Goal: Communication & Community: Answer question/provide support

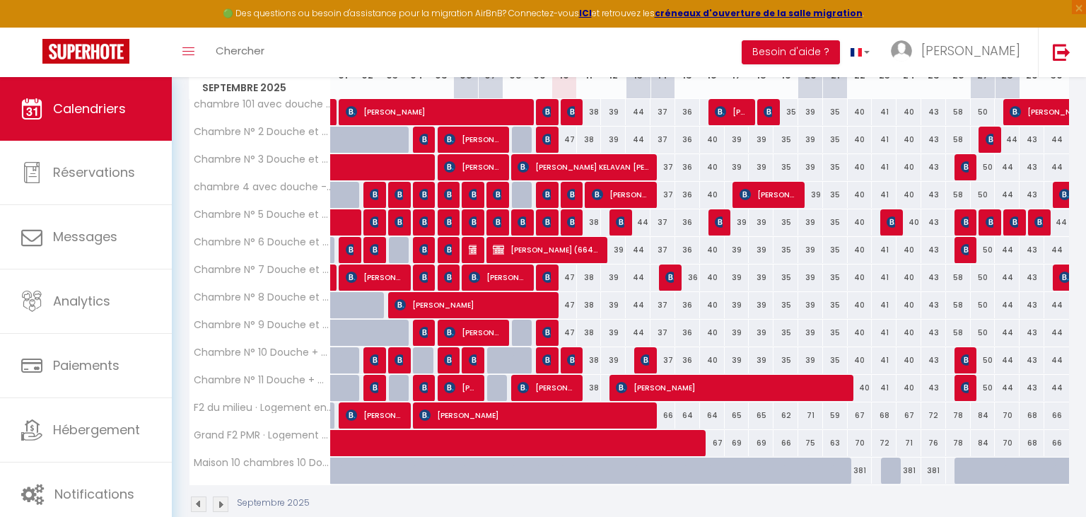
scroll to position [149, 0]
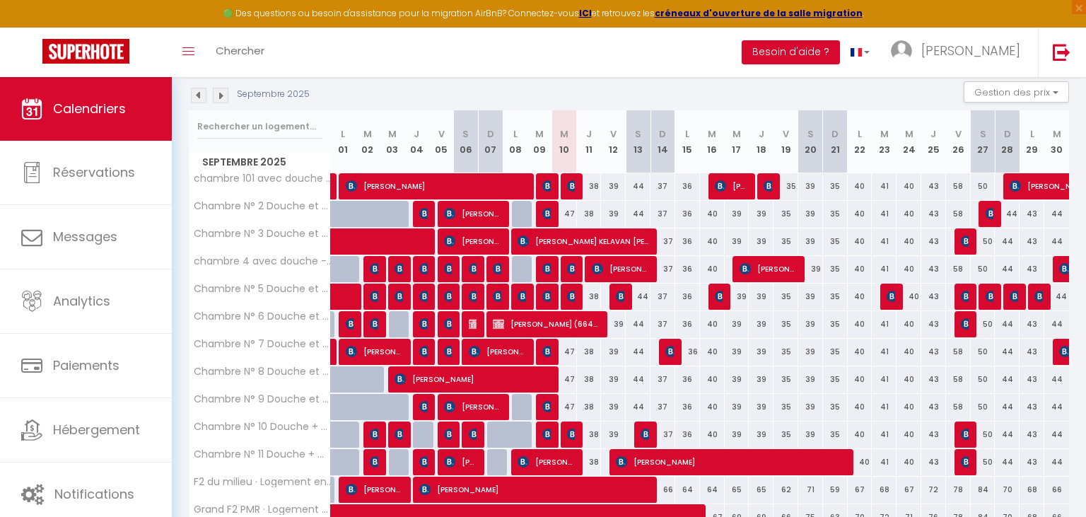
click at [543, 430] on img at bounding box center [547, 433] width 11 height 11
select select "OK"
select select "KO"
select select "1"
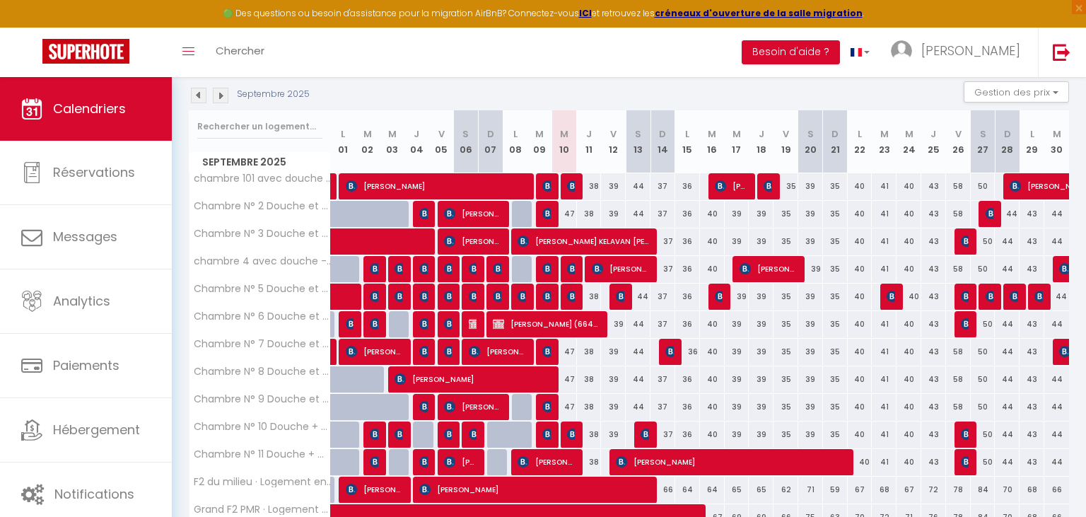
select select "1"
select select
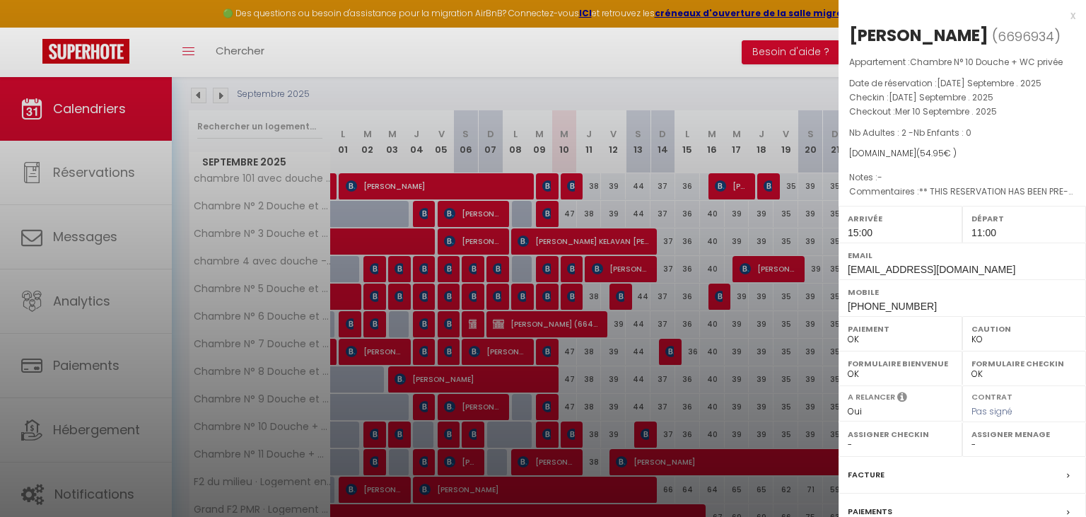
click at [569, 429] on div at bounding box center [543, 258] width 1086 height 517
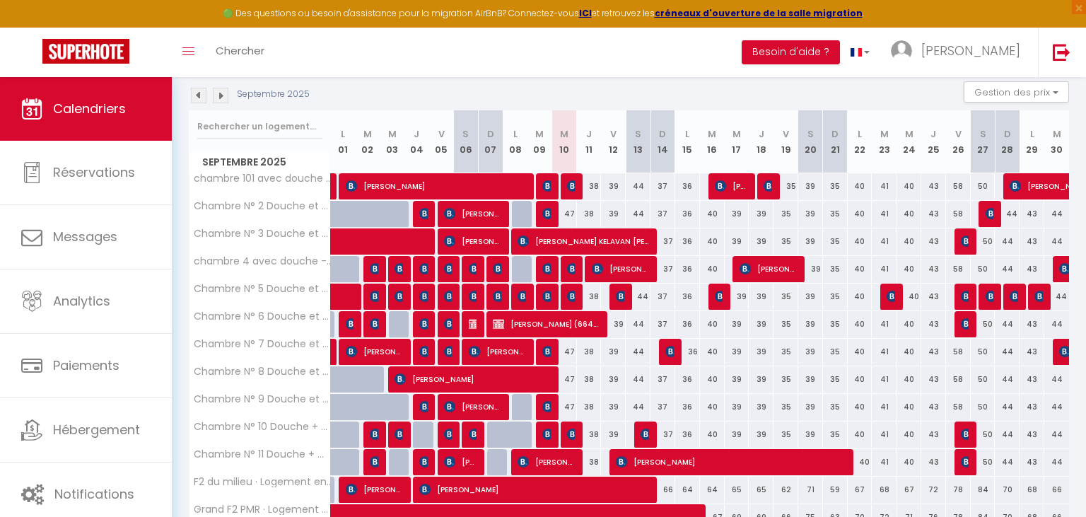
click at [569, 429] on img at bounding box center [572, 433] width 11 height 11
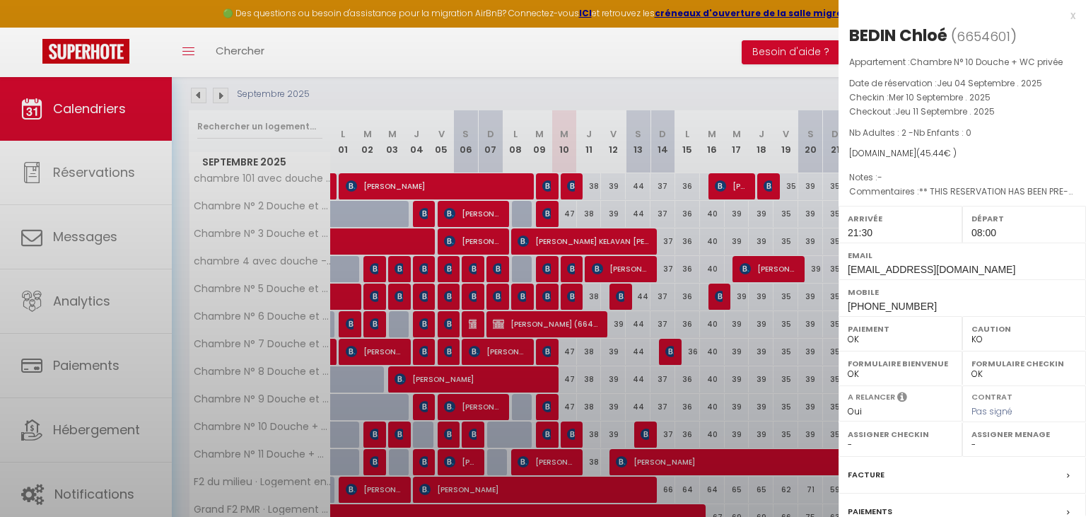
select select "OK"
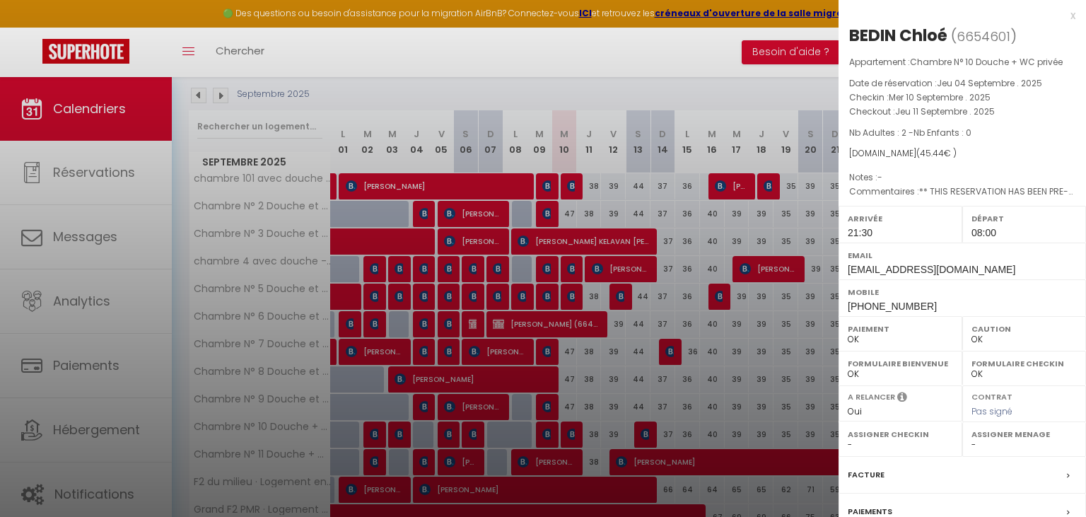
click at [465, 457] on div at bounding box center [543, 258] width 1086 height 517
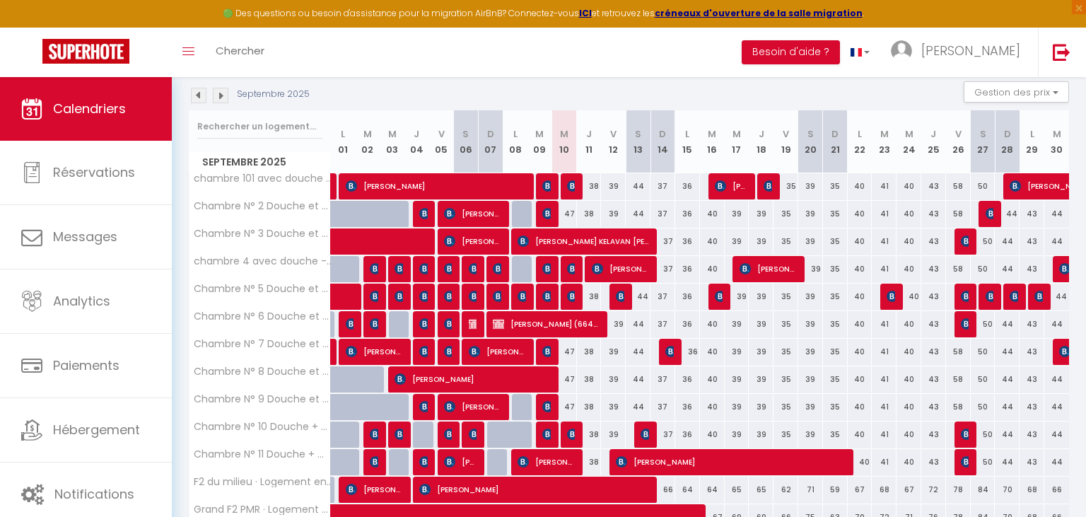
click at [465, 457] on span "[PERSON_NAME]" at bounding box center [460, 461] width 33 height 27
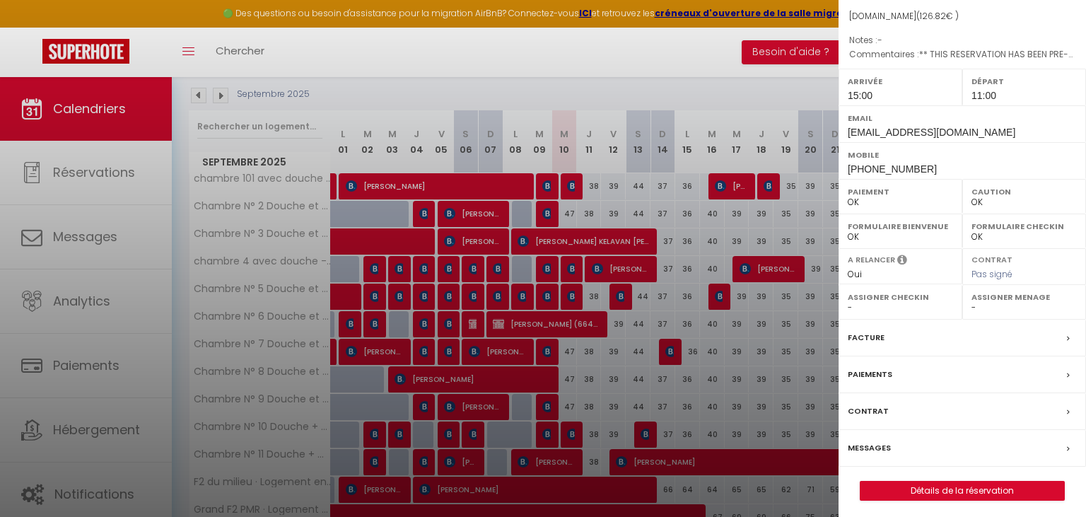
scroll to position [139, 0]
click at [861, 443] on label "Messages" at bounding box center [869, 445] width 43 height 15
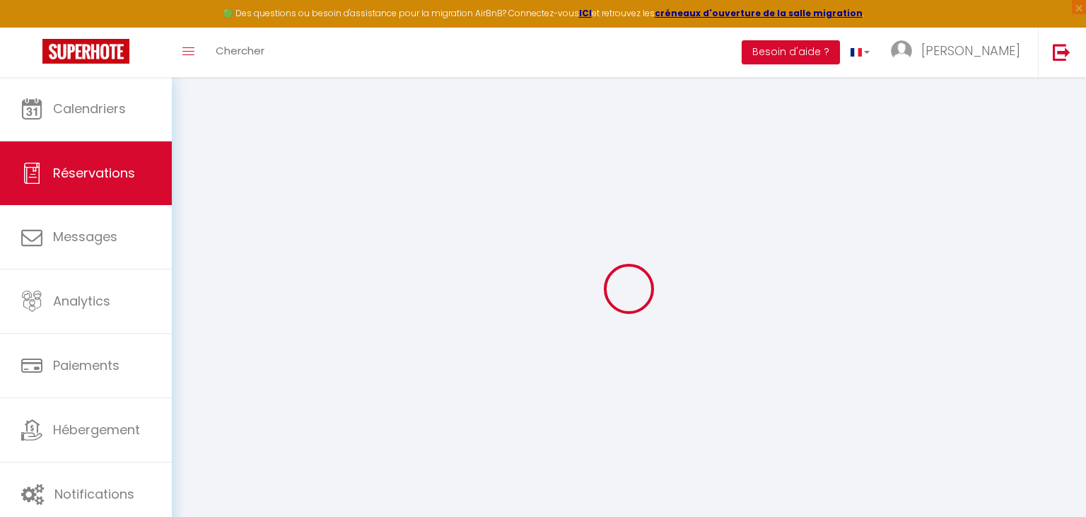
select select
checkbox input "false"
select select
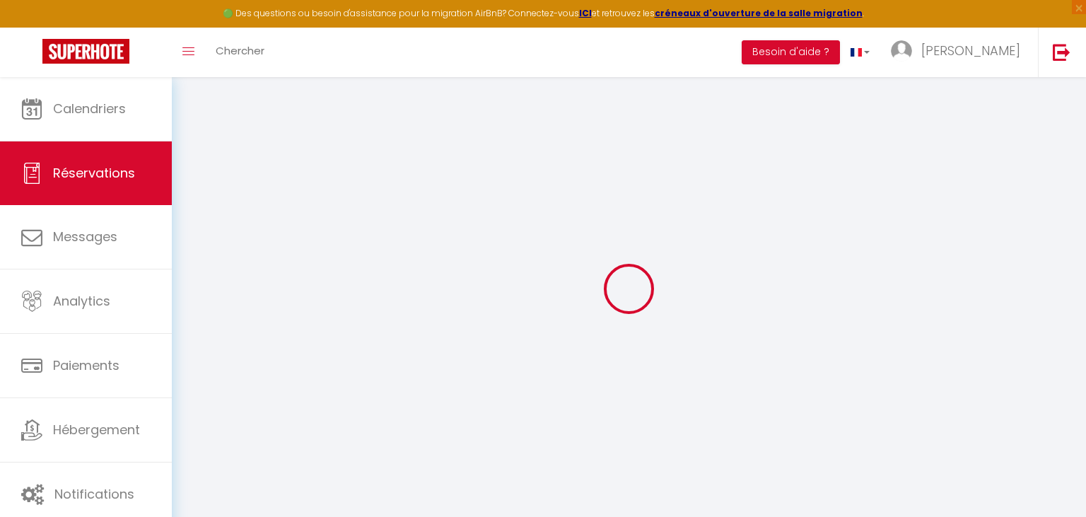
checkbox input "false"
select select
checkbox input "false"
type textarea "** THIS RESERVATION HAS BEEN PRE-PAID ** BOOKING NOTE : Payment charge is EUR 1…"
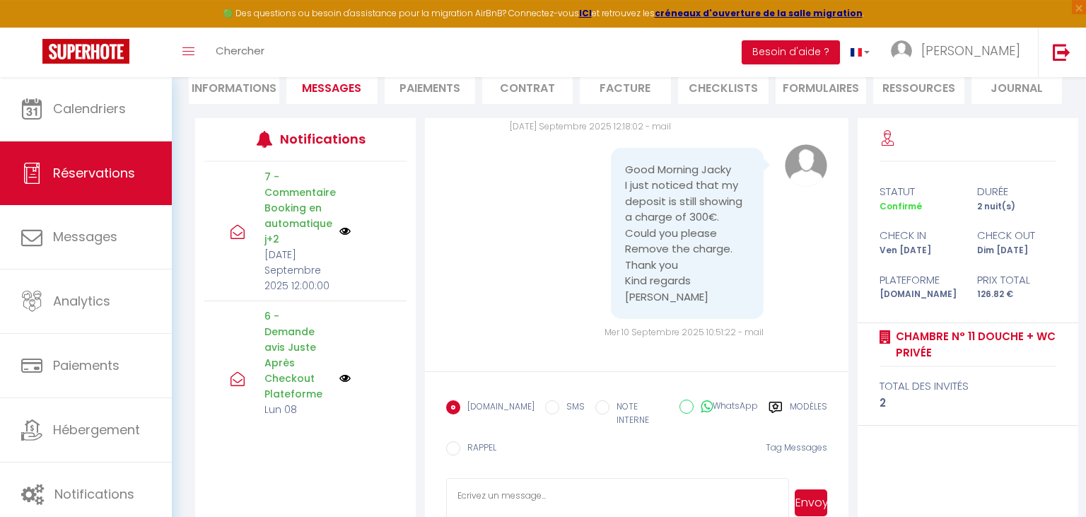
scroll to position [149, 0]
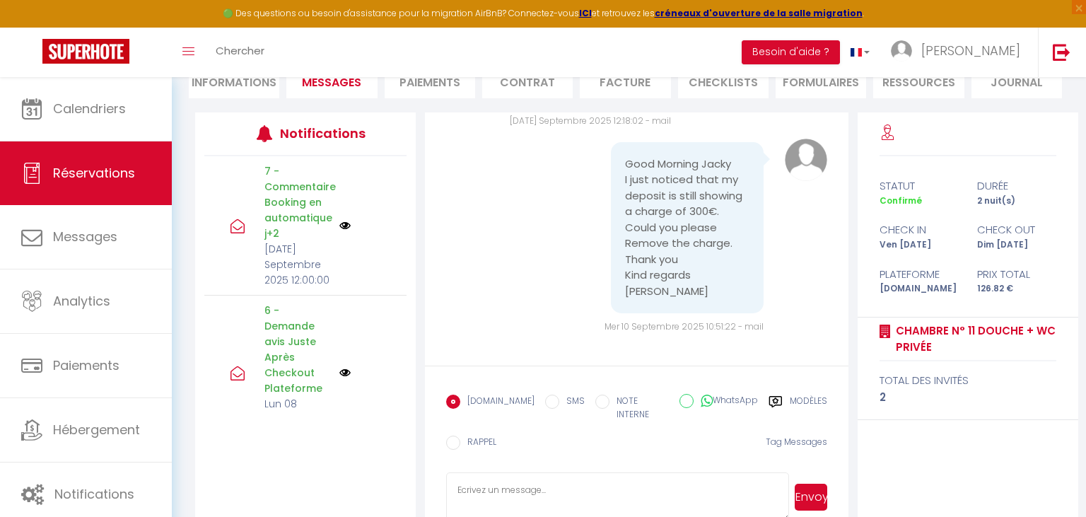
click at [794, 400] on label "Modèles" at bounding box center [808, 408] width 37 height 29
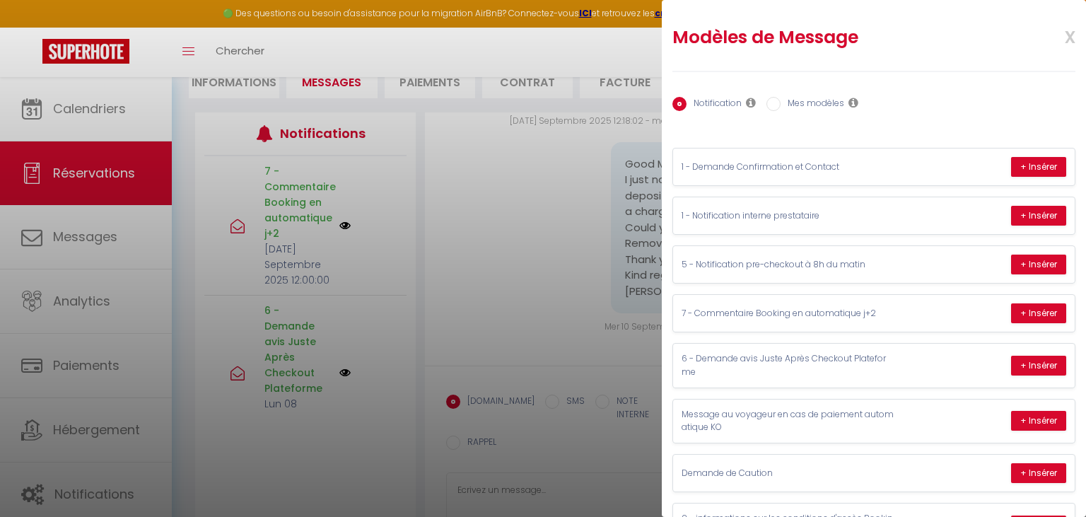
click at [775, 106] on input "Mes modèles" at bounding box center [773, 104] width 14 height 14
radio input "true"
radio input "false"
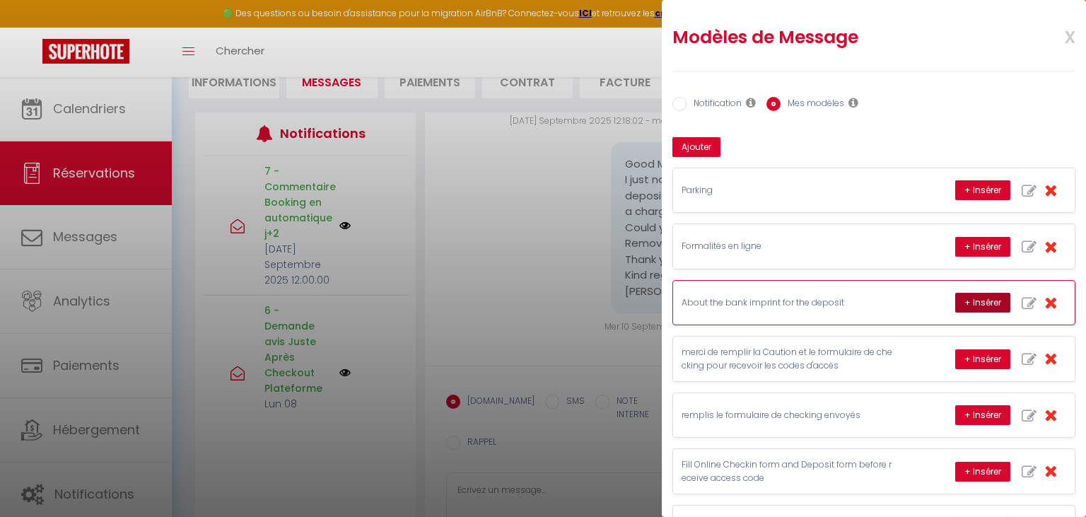
click at [977, 295] on button "+ Insérer" at bounding box center [982, 303] width 55 height 20
type textarea "Subject: About the bank imprint for the deposit Hello We would like to provide …"
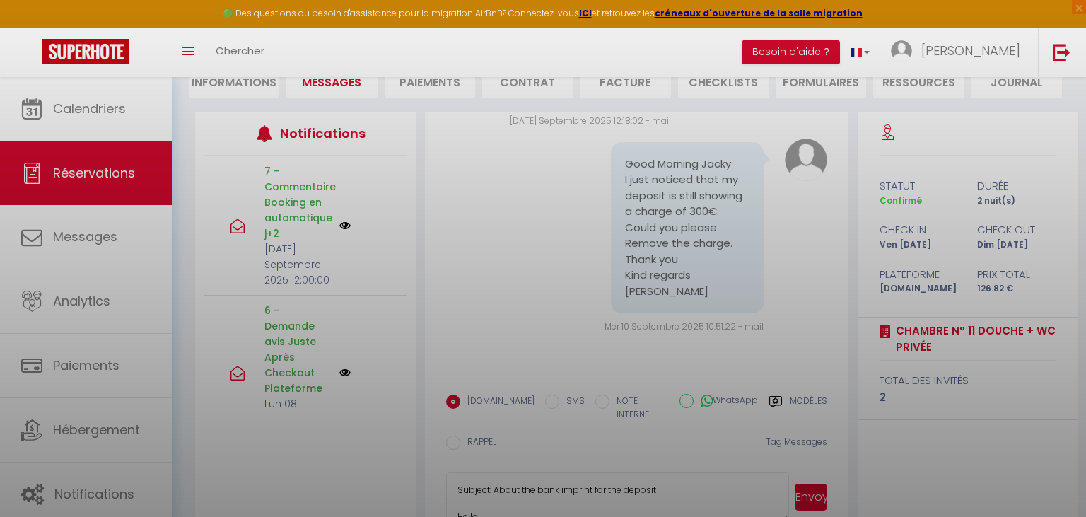
scroll to position [242, 0]
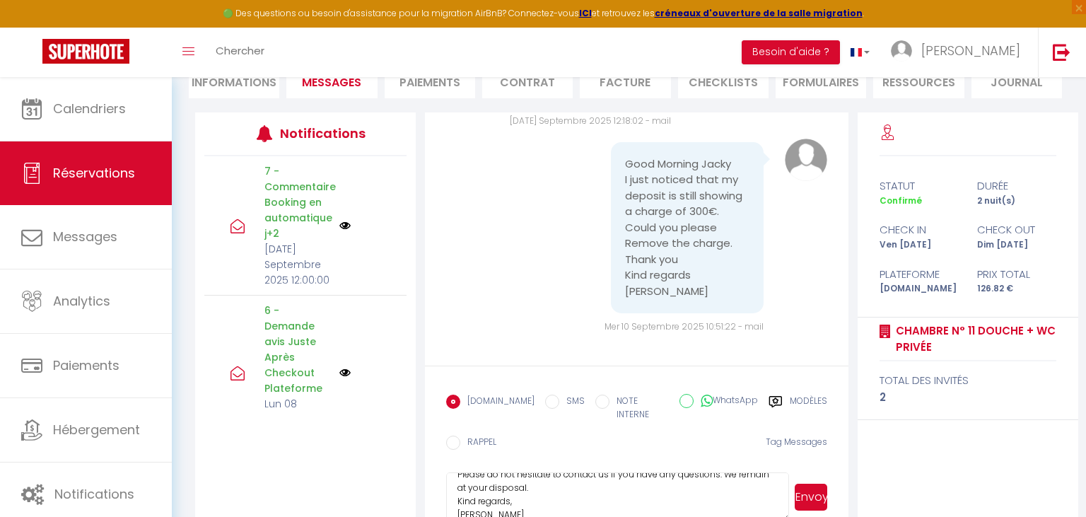
click at [813, 488] on button "Envoyer" at bounding box center [811, 497] width 33 height 27
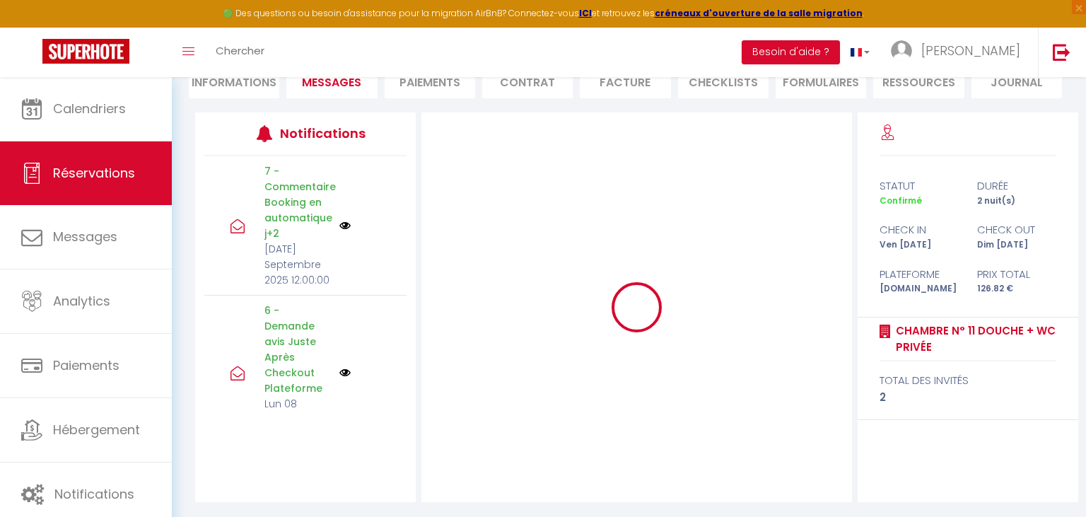
scroll to position [7309, 0]
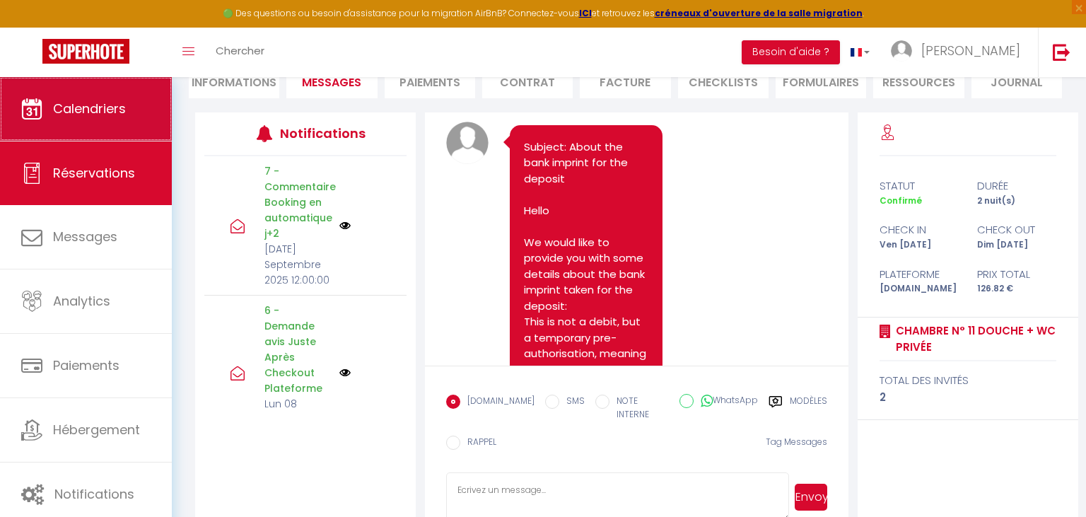
click at [87, 102] on span "Calendriers" at bounding box center [89, 109] width 73 height 18
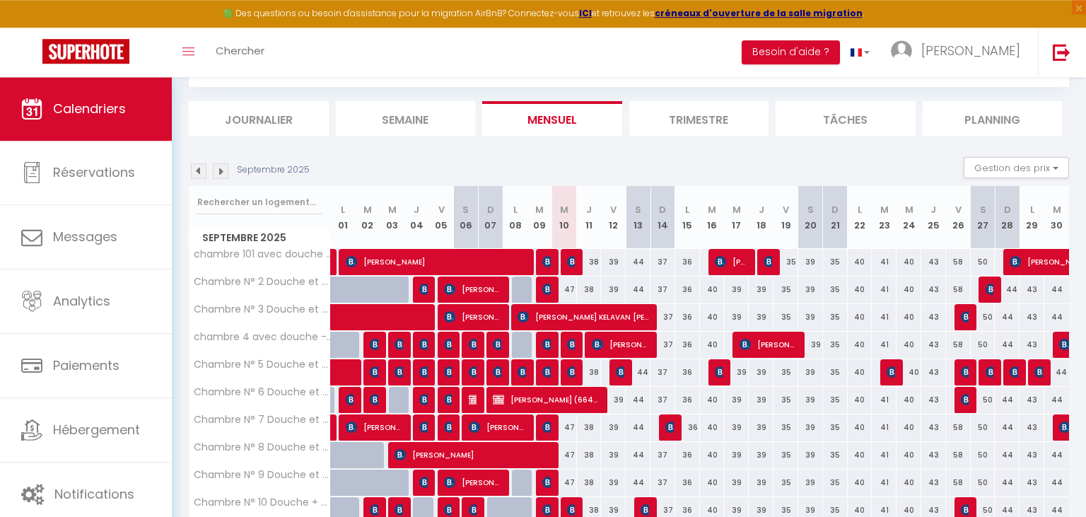
scroll to position [74, 0]
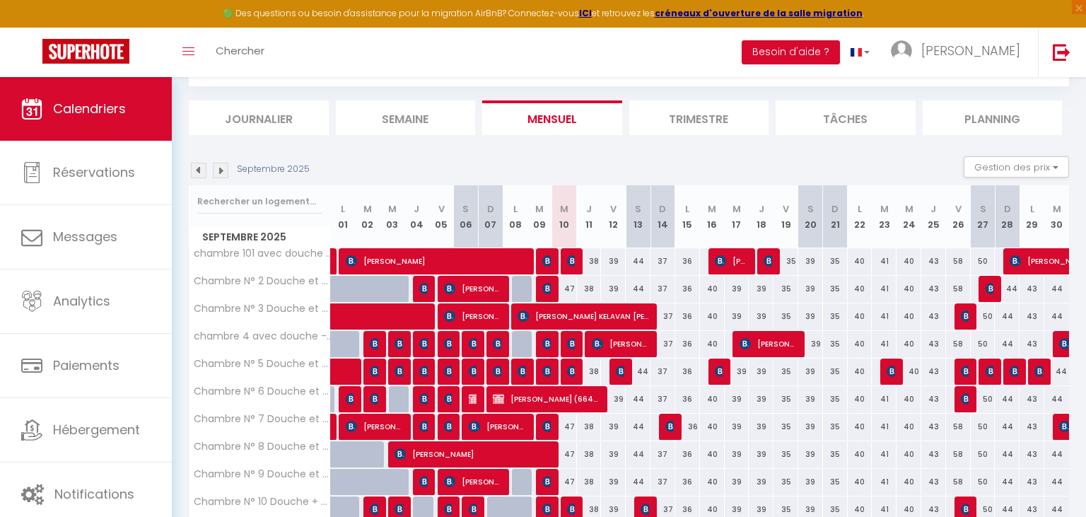
click at [619, 368] on img at bounding box center [621, 370] width 11 height 11
select select "OK"
select select "KO"
select select "1"
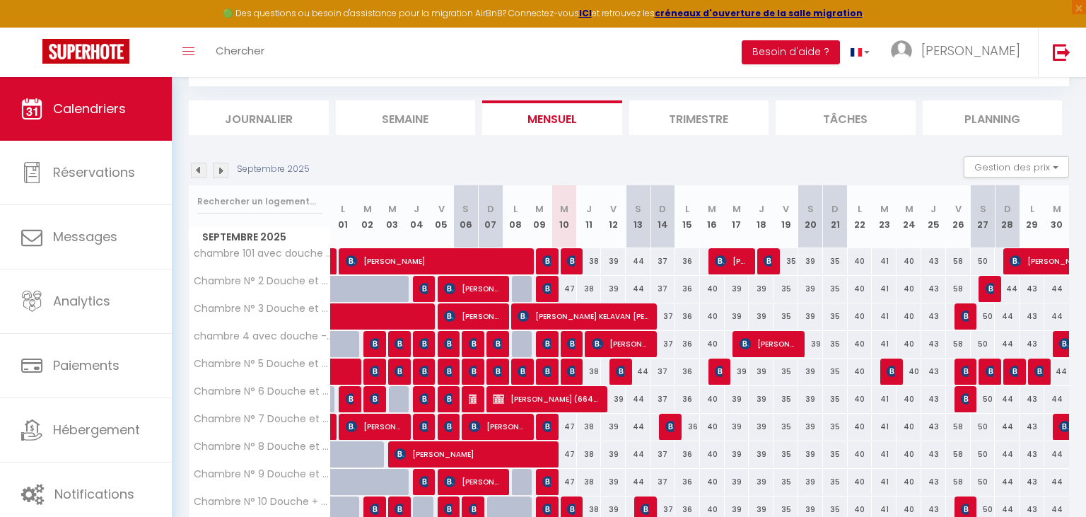
select select "1"
select select
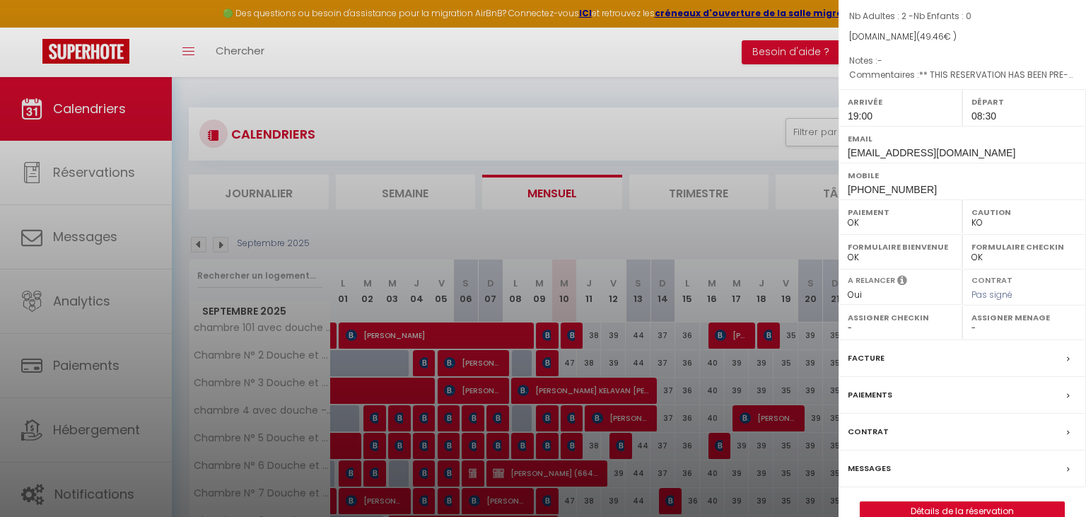
scroll to position [139, 0]
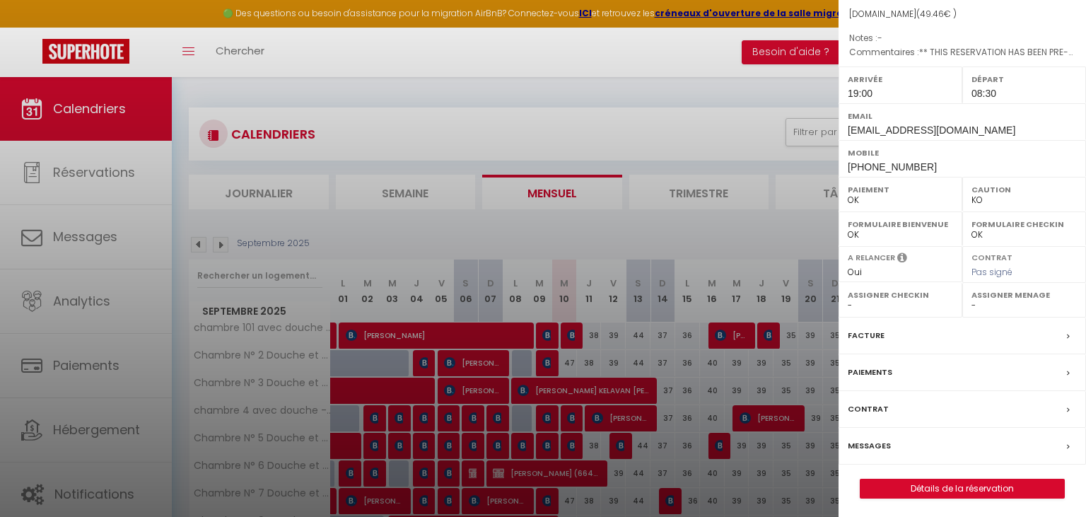
click at [867, 445] on label "Messages" at bounding box center [869, 445] width 43 height 15
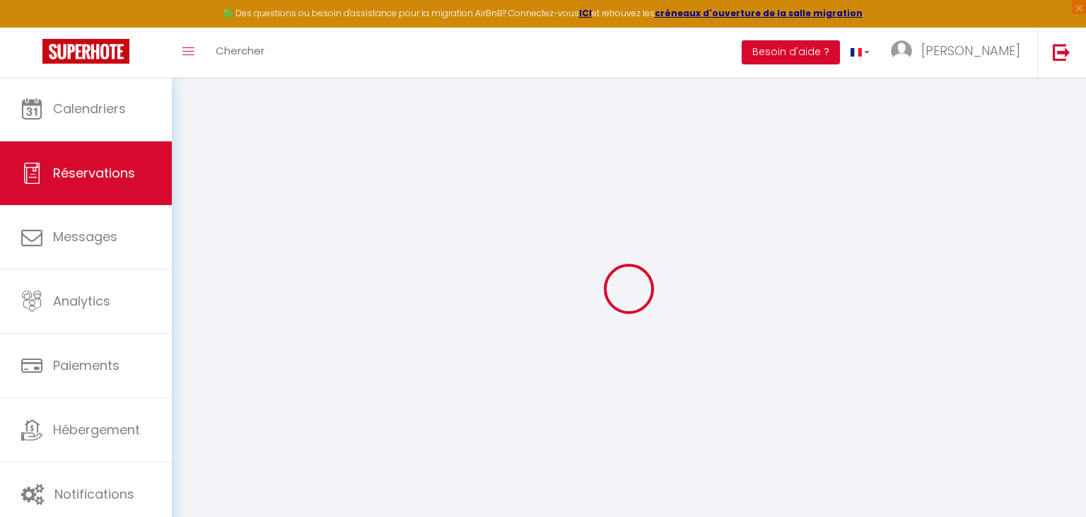
select select
checkbox input "false"
select select
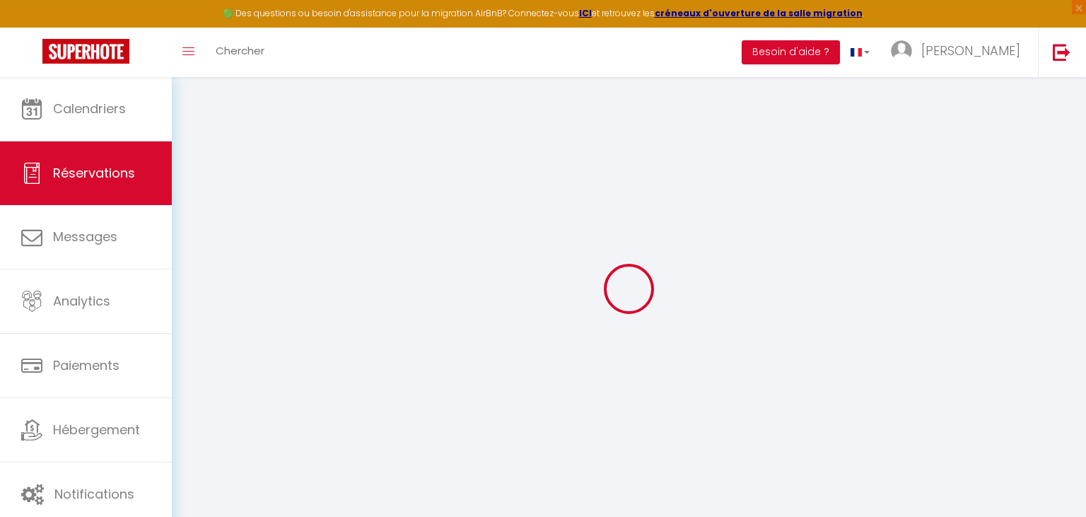
checkbox input "false"
select select
checkbox input "false"
type textarea "** THIS RESERVATION HAS BEEN PRE-PAID ** BOOKING NOTE : Payment charge is EUR 0…"
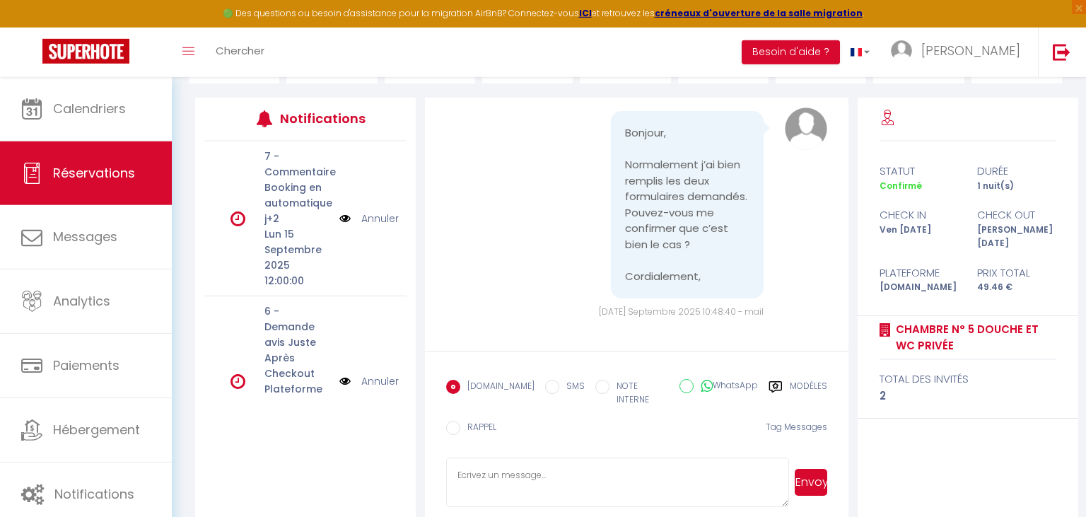
scroll to position [170, 0]
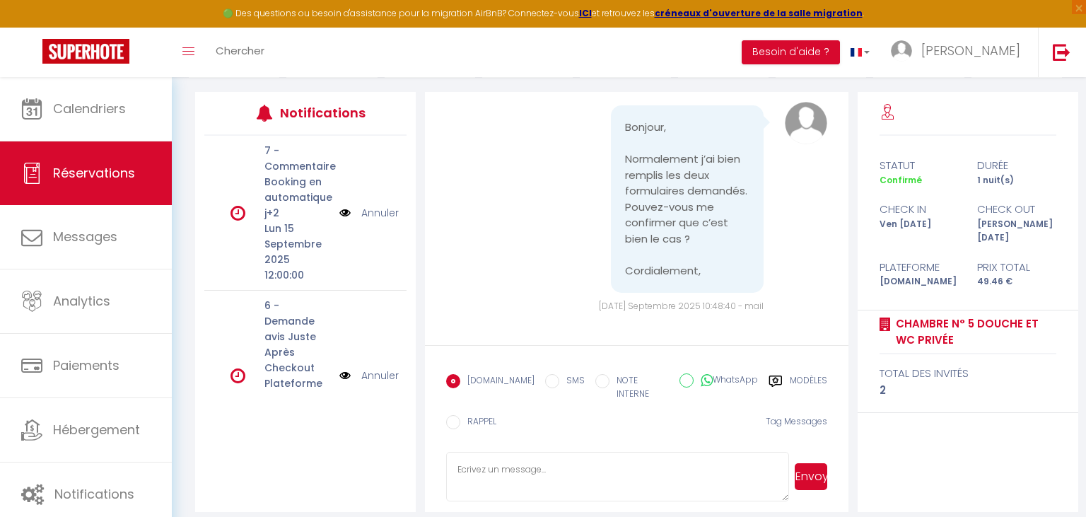
click at [790, 380] on label "Modèles" at bounding box center [808, 388] width 37 height 29
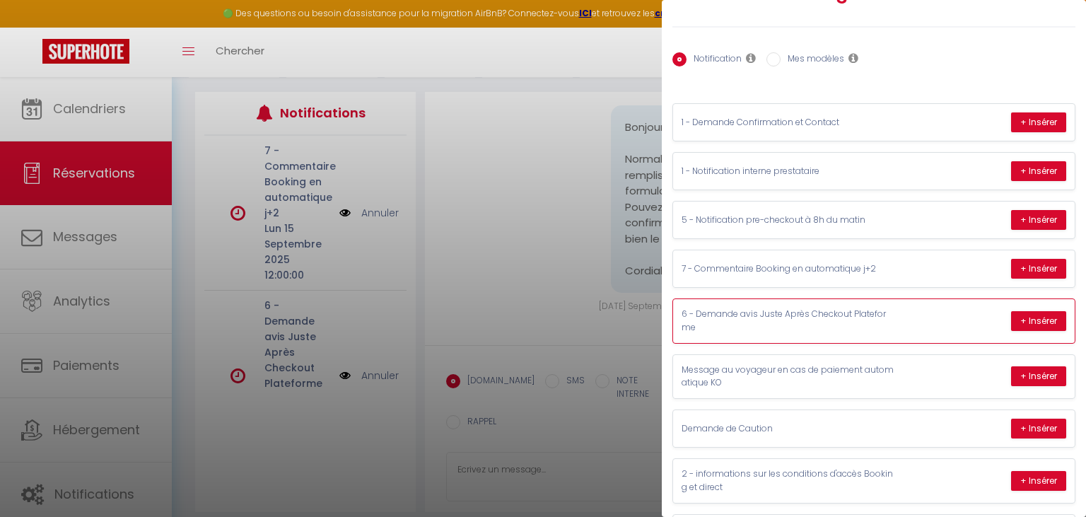
scroll to position [71, 0]
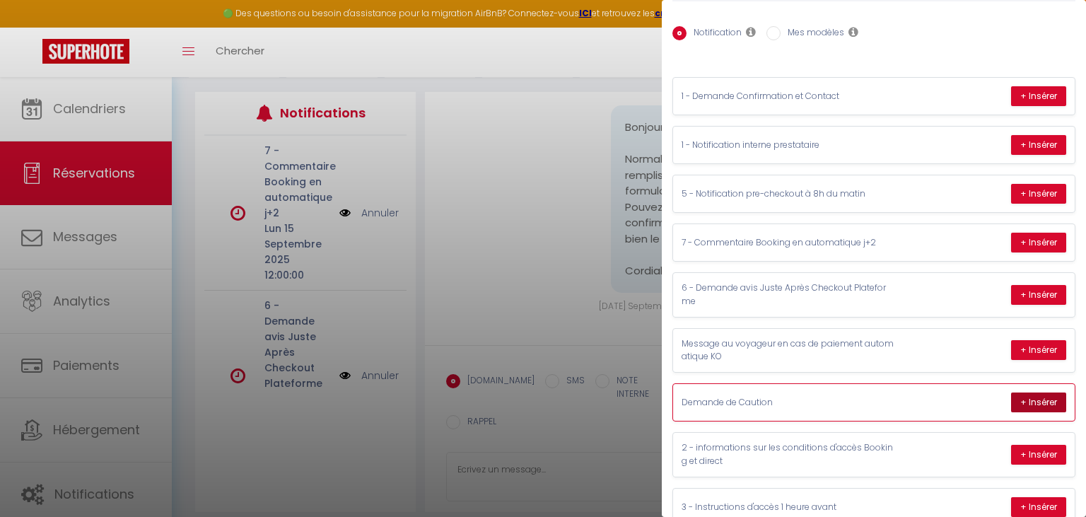
click at [1029, 397] on button "+ Insérer" at bounding box center [1038, 402] width 55 height 20
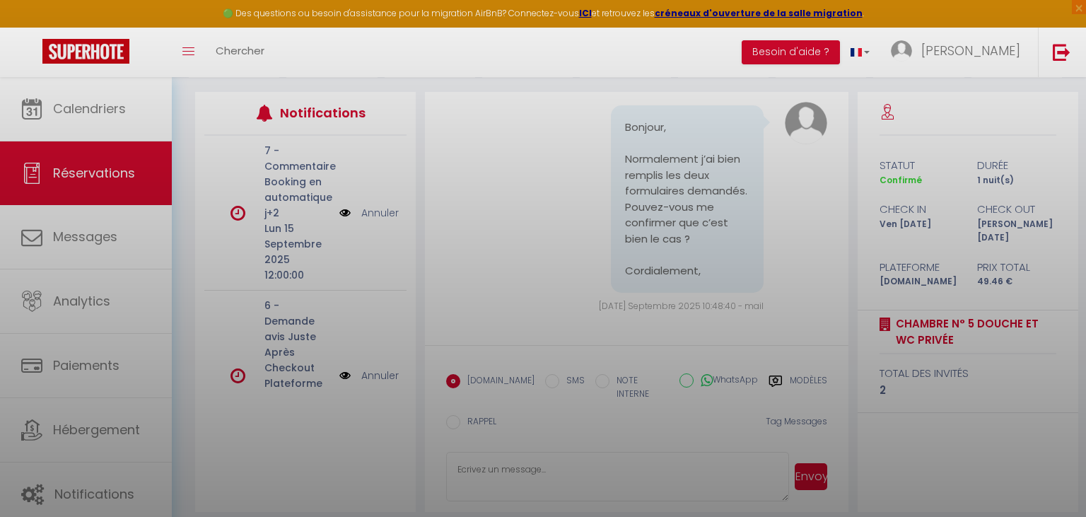
type textarea "Sujet : Chambre N° 5 Douche et [PERSON_NAME] : Votre séjour du [DATE] au [DATE]…"
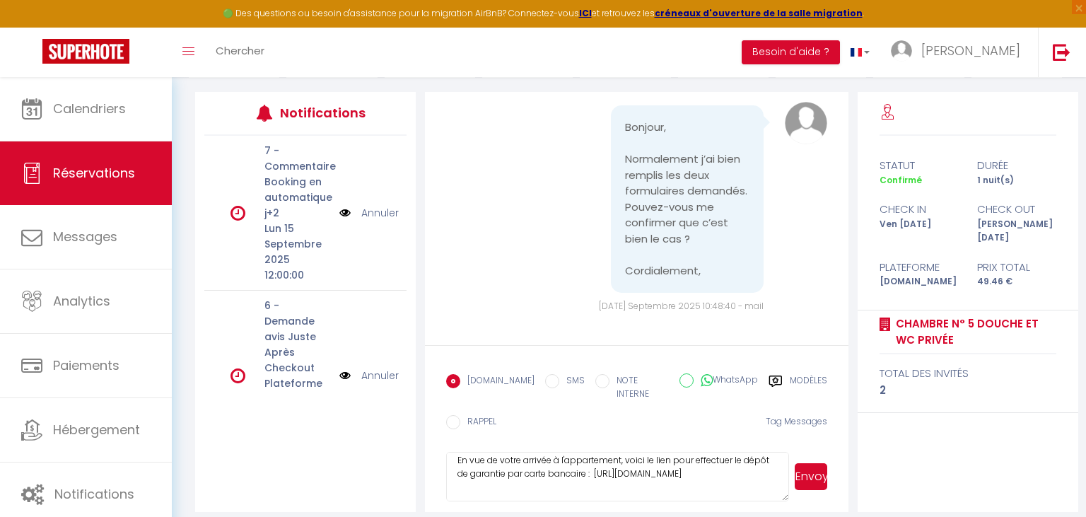
scroll to position [181, 0]
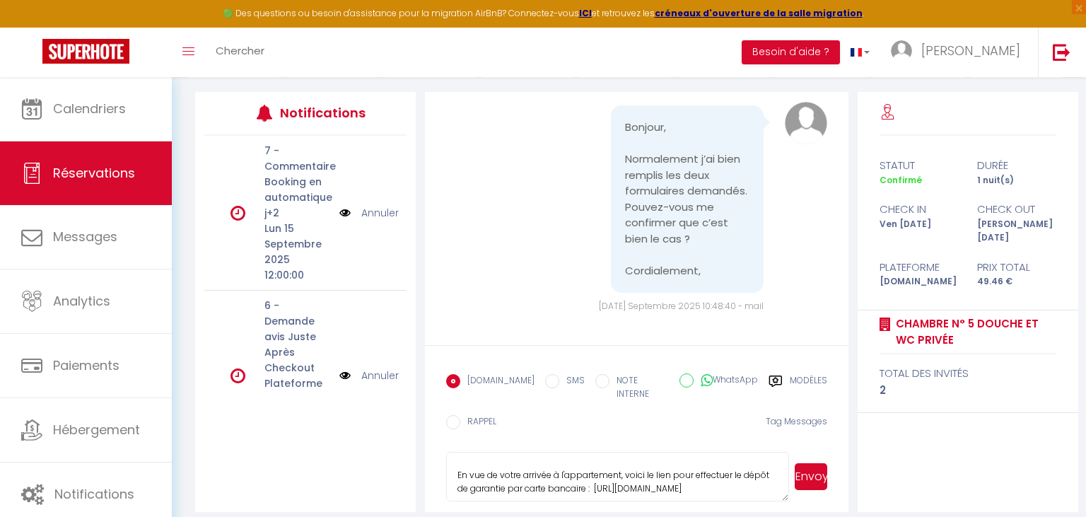
click at [809, 464] on button "Envoyer" at bounding box center [811, 476] width 33 height 27
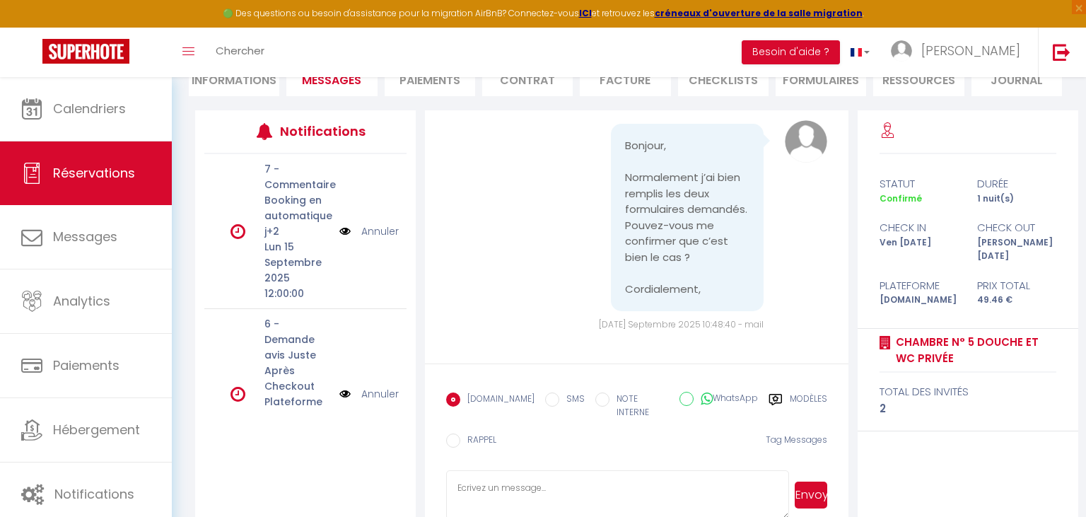
scroll to position [698, 0]
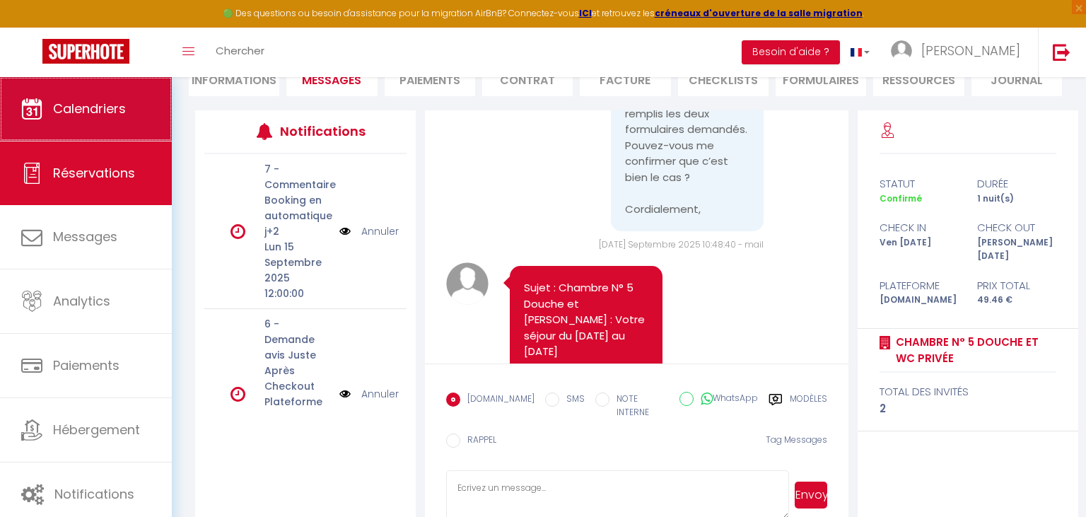
click at [100, 112] on span "Calendriers" at bounding box center [89, 109] width 73 height 18
